Goal: Information Seeking & Learning: Understand process/instructions

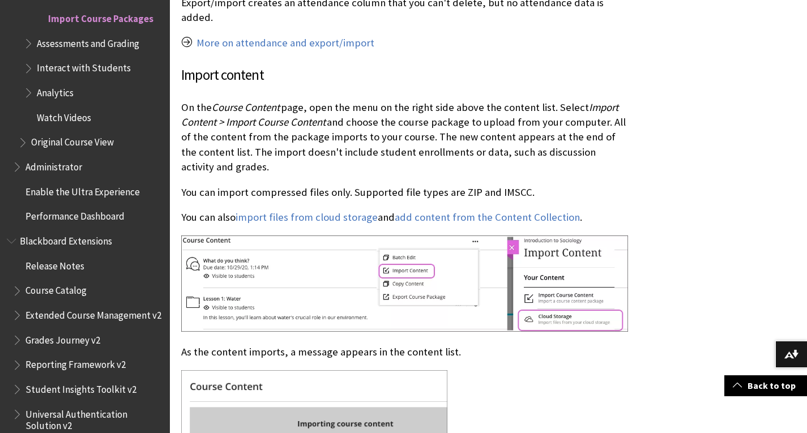
scroll to position [1636, 0]
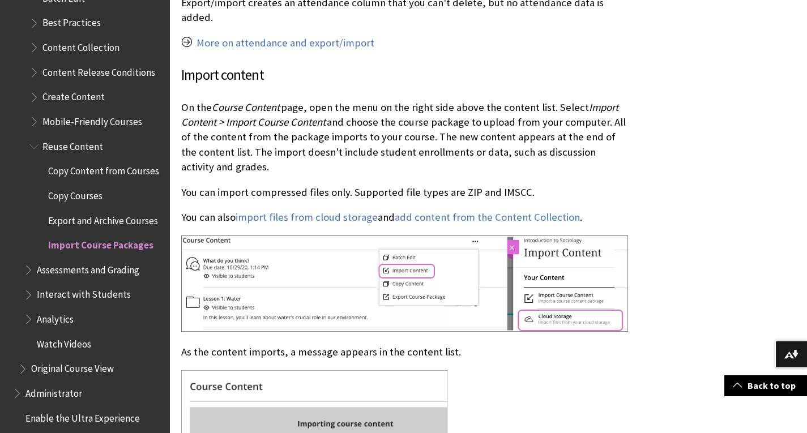
click at [32, 137] on span "Book outline for Blackboard Learn Help" at bounding box center [35, 144] width 12 height 14
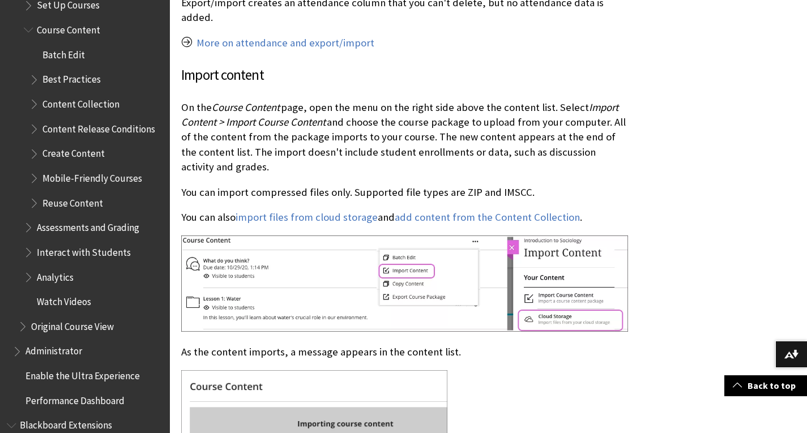
scroll to position [1523, 0]
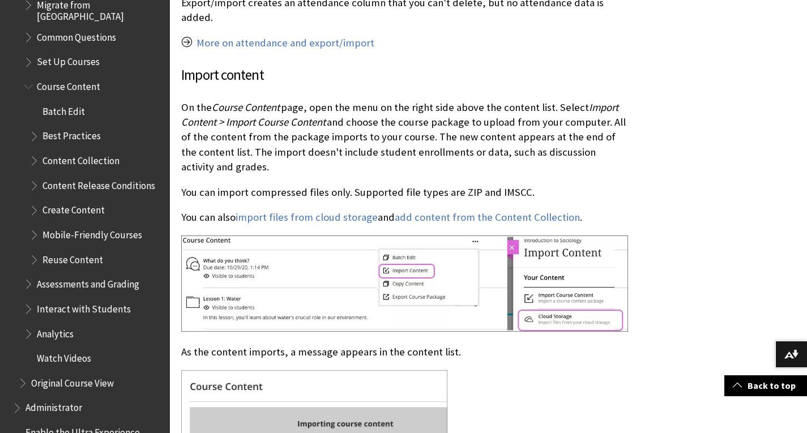
click at [29, 80] on span "Book outline for Blackboard Learn Help" at bounding box center [30, 84] width 12 height 14
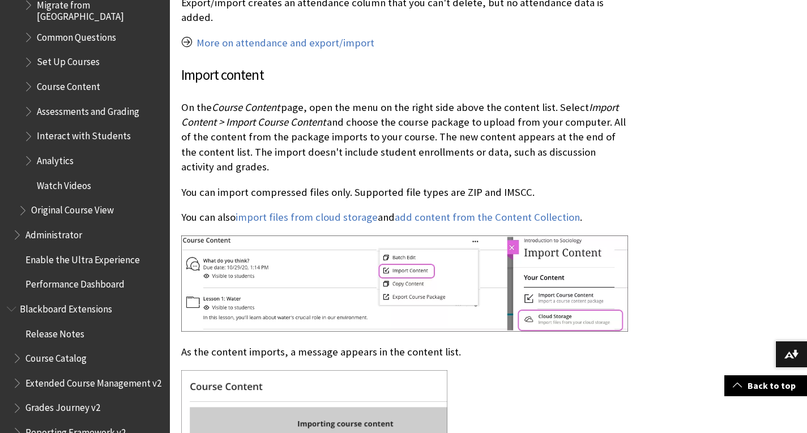
click at [29, 107] on span "Book outline for Blackboard Learn Help" at bounding box center [30, 109] width 12 height 14
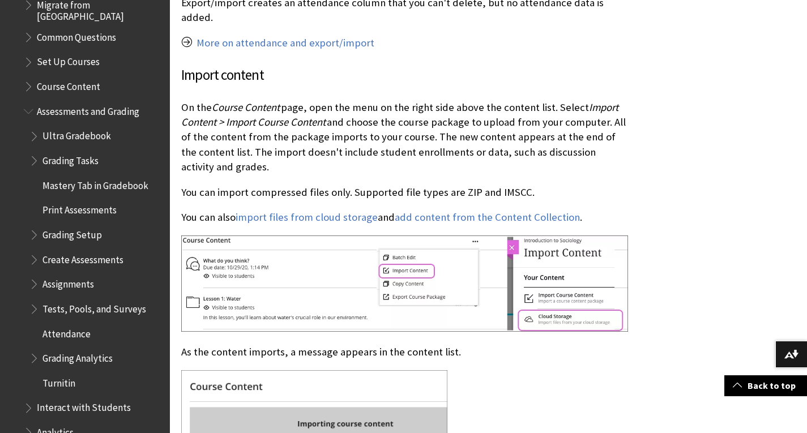
click at [36, 302] on span "Book outline for Blackboard Learn Help" at bounding box center [35, 306] width 12 height 14
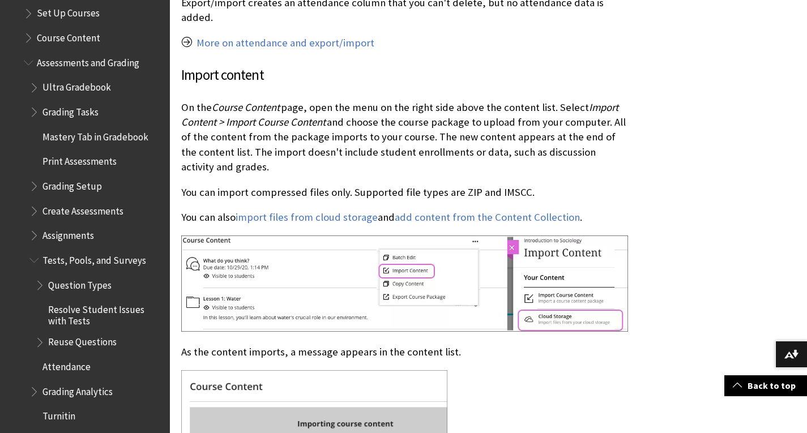
scroll to position [1579, 0]
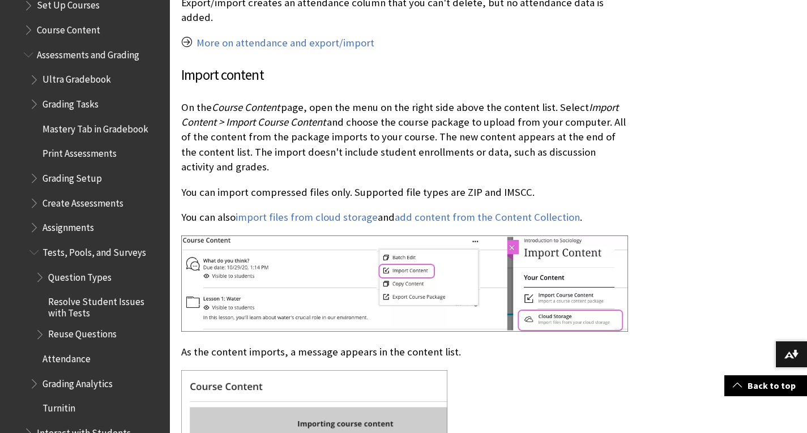
click at [36, 327] on span "Book outline for Blackboard Learn Help" at bounding box center [41, 332] width 12 height 14
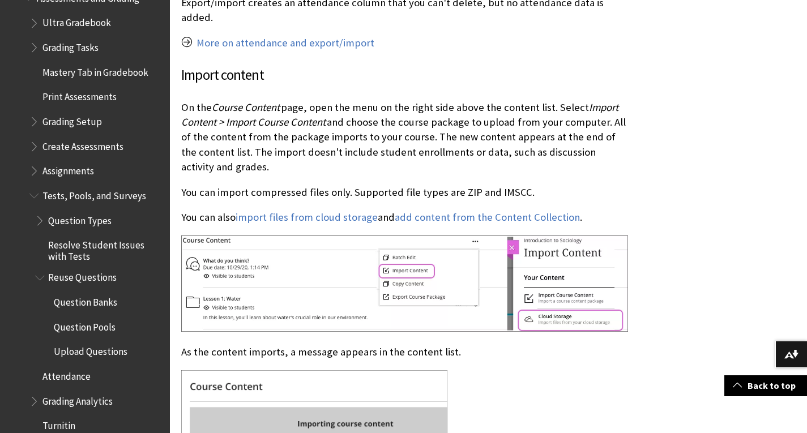
click at [99, 343] on span "Upload Questions" at bounding box center [91, 350] width 74 height 15
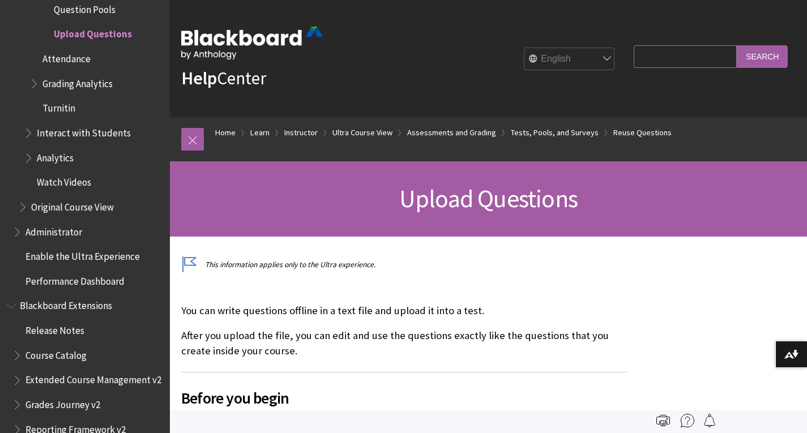
scroll to position [1840, 0]
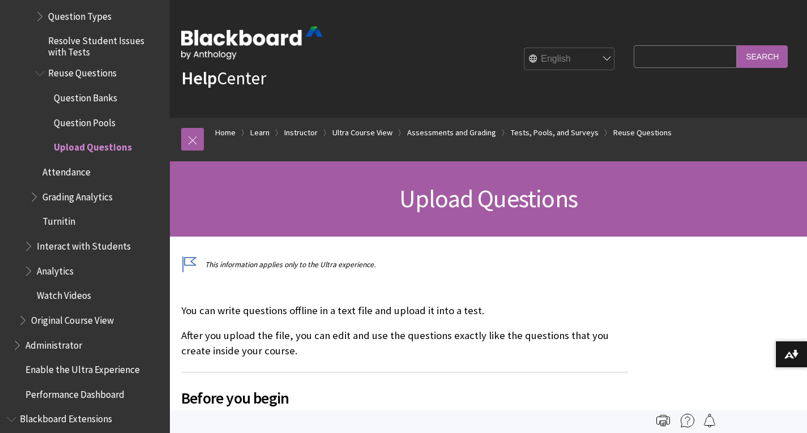
click at [83, 69] on span "Reuse Questions" at bounding box center [82, 71] width 69 height 15
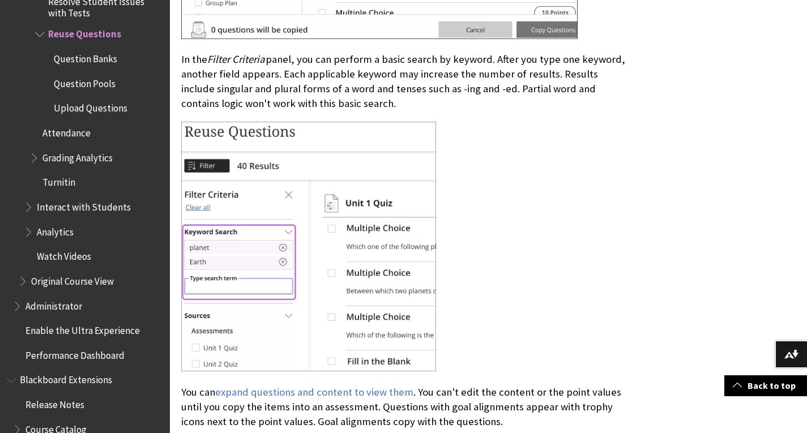
scroll to position [1925, 0]
